Goal: Check status

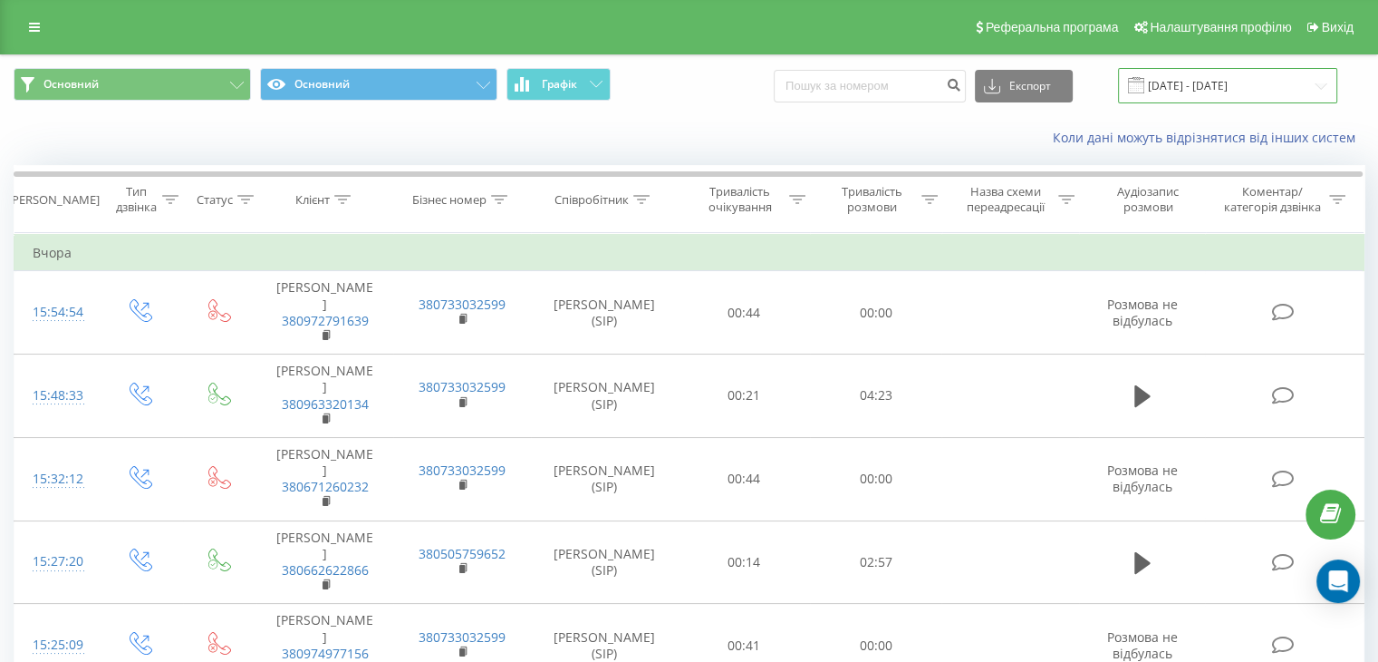
click at [1180, 87] on input "[DATE] - [DATE]" at bounding box center [1227, 85] width 219 height 35
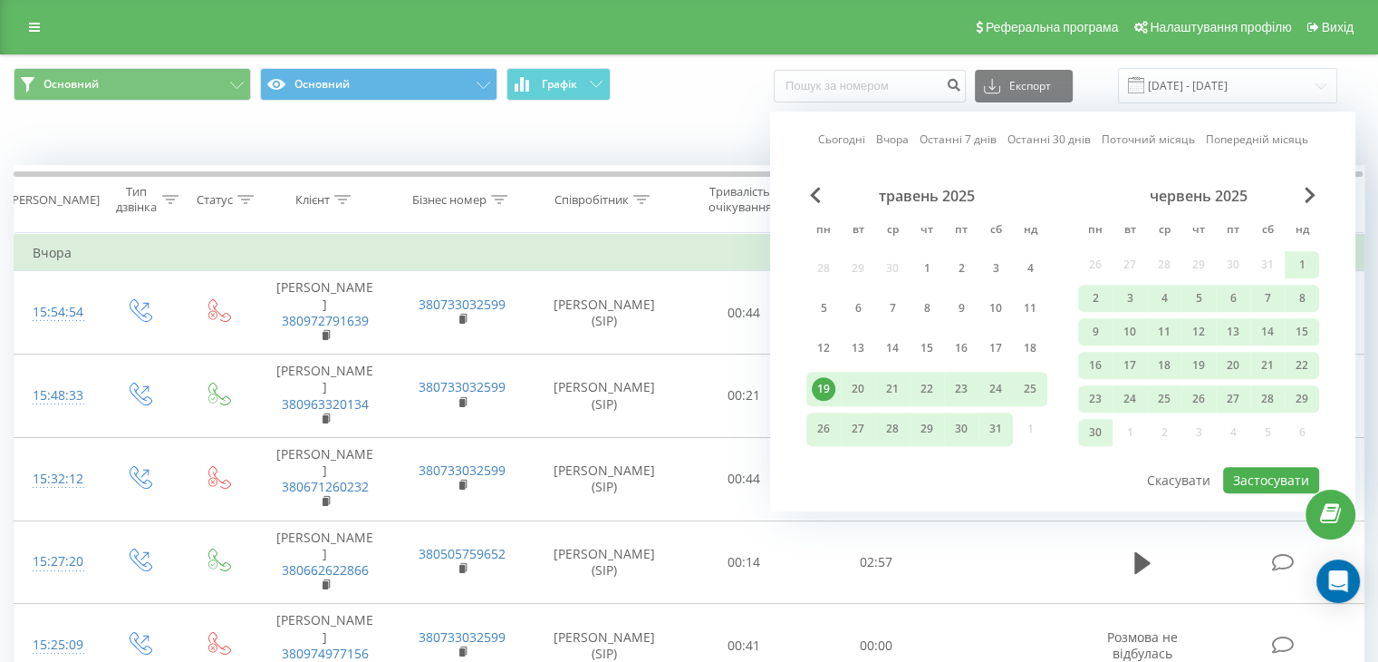
click at [836, 133] on link "Сьогодні" at bounding box center [841, 139] width 47 height 17
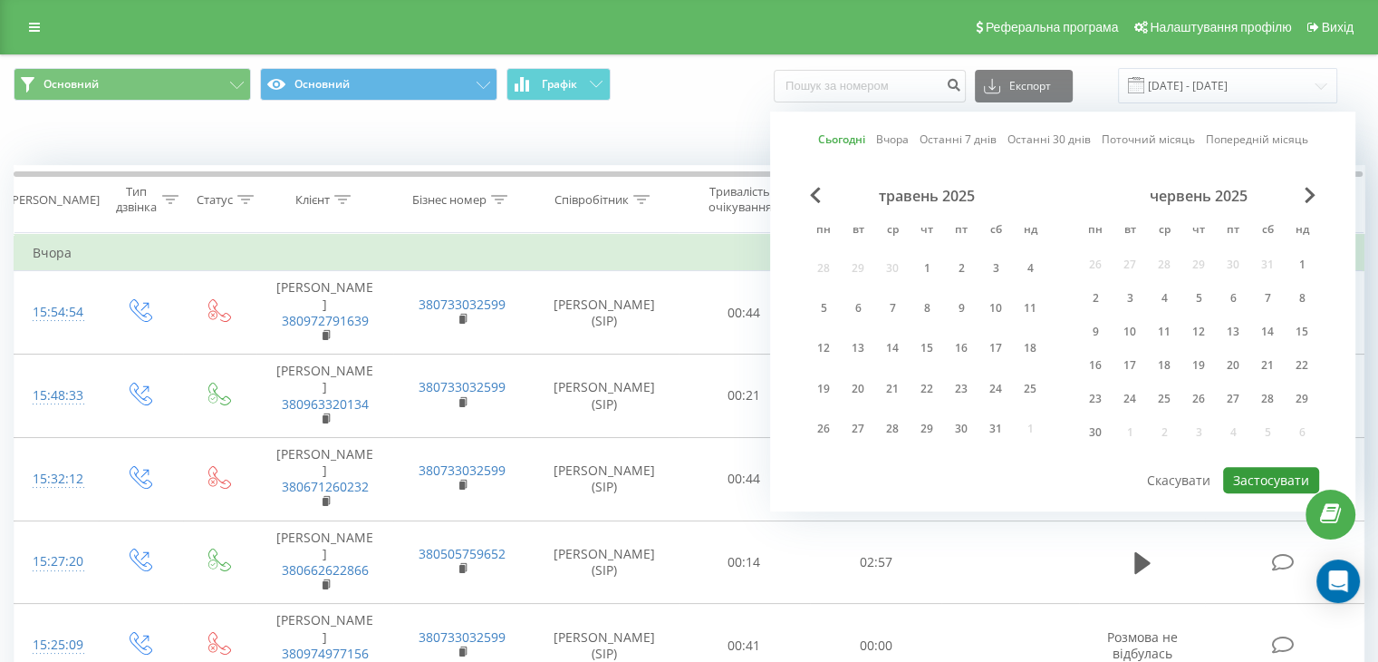
click at [1251, 477] on button "Застосувати" at bounding box center [1271, 480] width 96 height 26
type input "[DATE] - [DATE]"
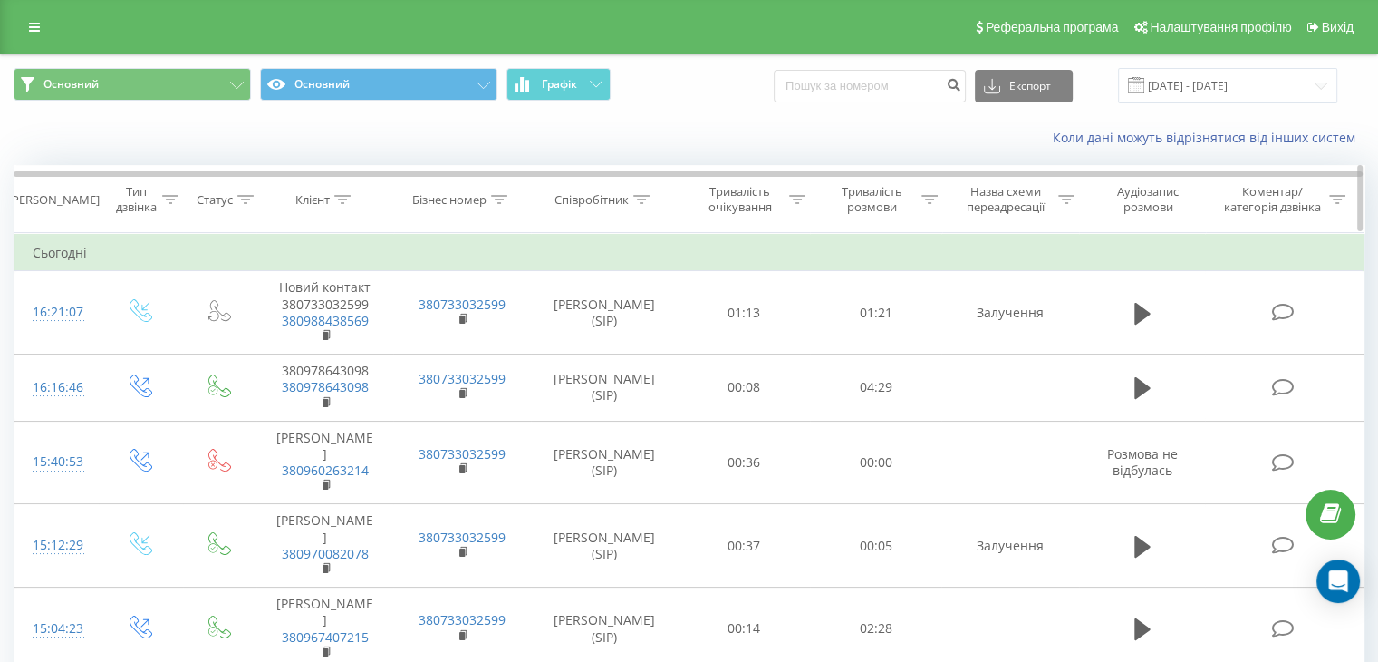
click at [924, 200] on icon at bounding box center [930, 199] width 16 height 9
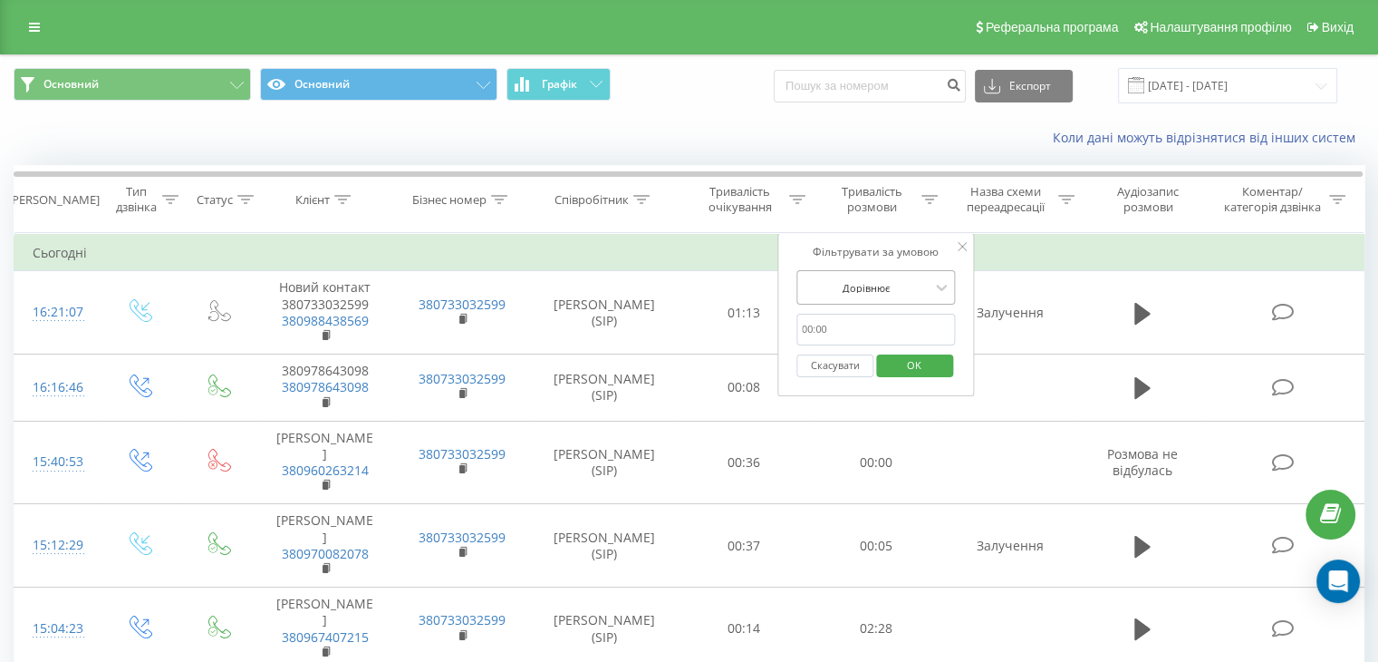
click at [882, 285] on div at bounding box center [866, 287] width 129 height 17
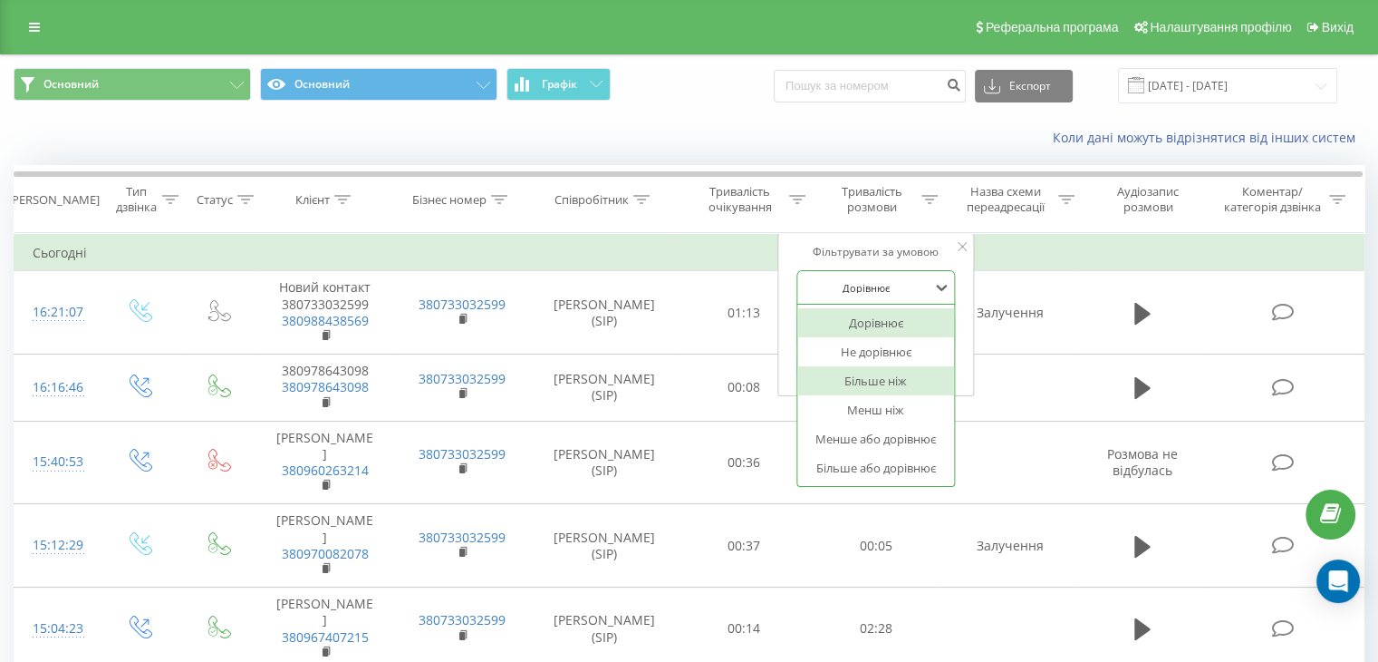
click at [886, 378] on div "Більше ніж" at bounding box center [876, 380] width 158 height 29
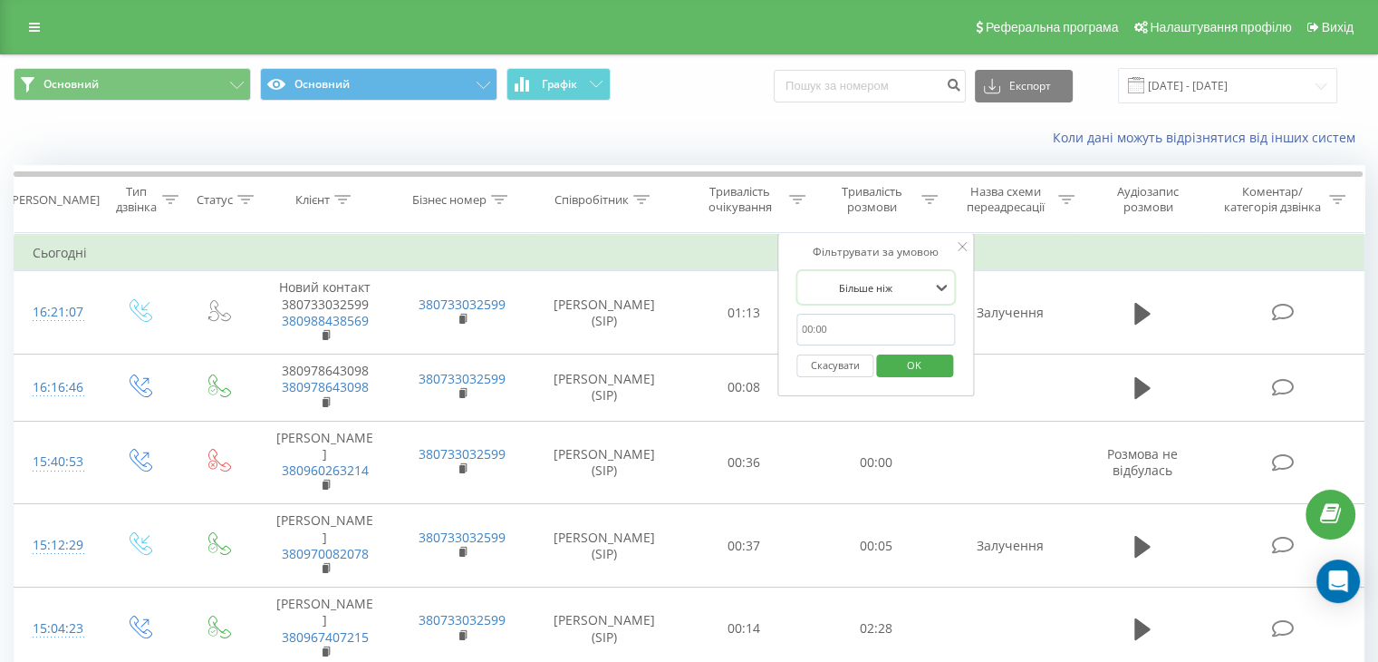
click at [841, 331] on input "text" at bounding box center [876, 330] width 159 height 32
type input "01:00"
click at [933, 372] on span "OK" at bounding box center [914, 365] width 51 height 28
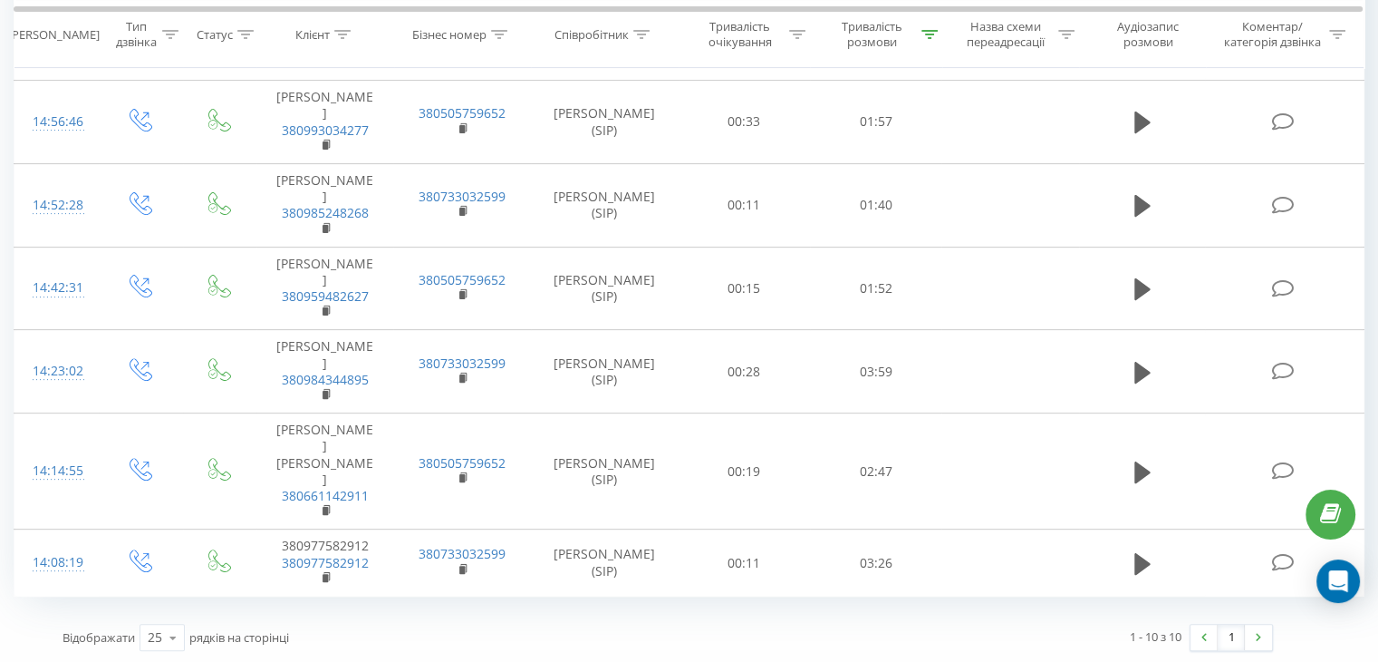
scroll to position [506, 0]
